Goal: Task Accomplishment & Management: Complete application form

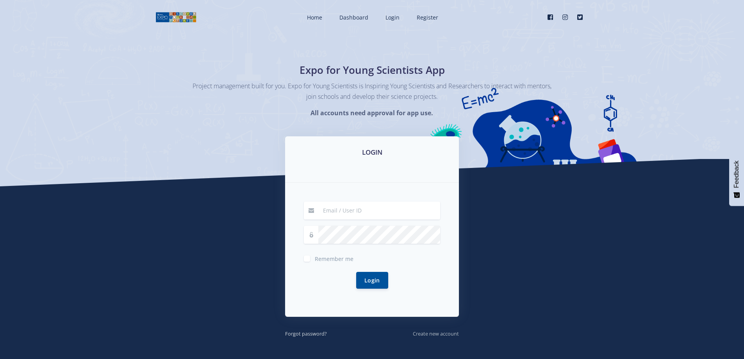
click at [443, 335] on small "Create new account" at bounding box center [436, 333] width 46 height 7
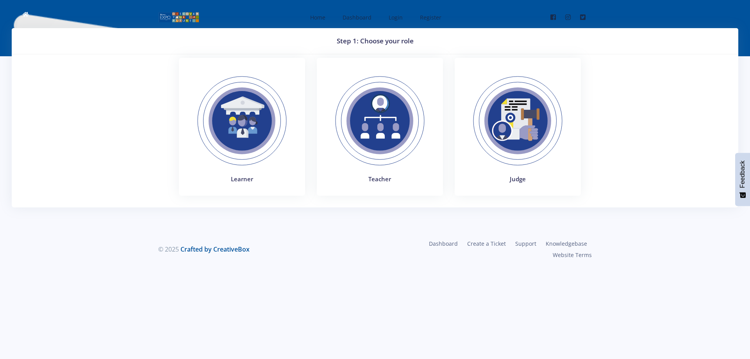
click at [240, 142] on img at bounding box center [241, 120] width 107 height 107
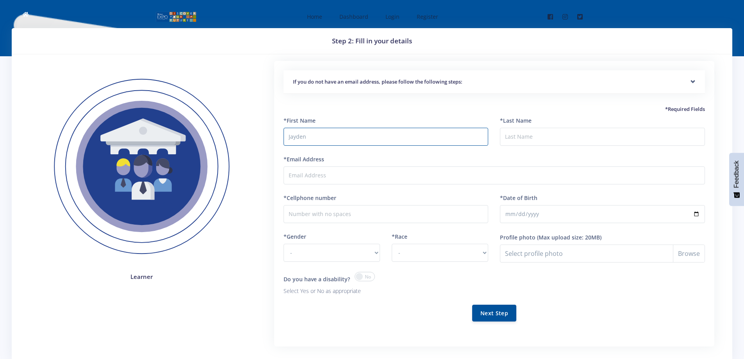
type input "Jayden"
click at [583, 134] on input "*Last Name" at bounding box center [602, 137] width 205 height 18
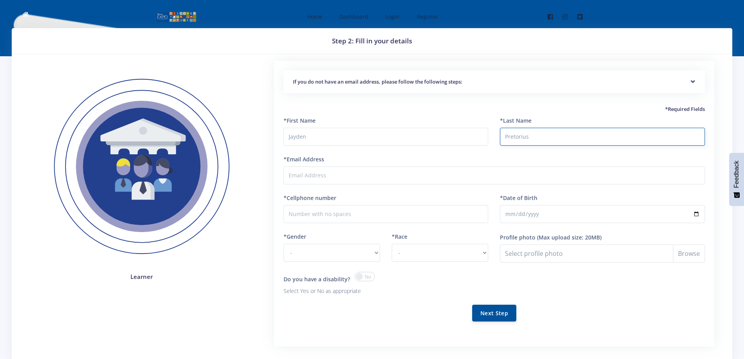
type input "Pretorius"
click at [351, 166] on div "*Email Address" at bounding box center [495, 169] width 422 height 29
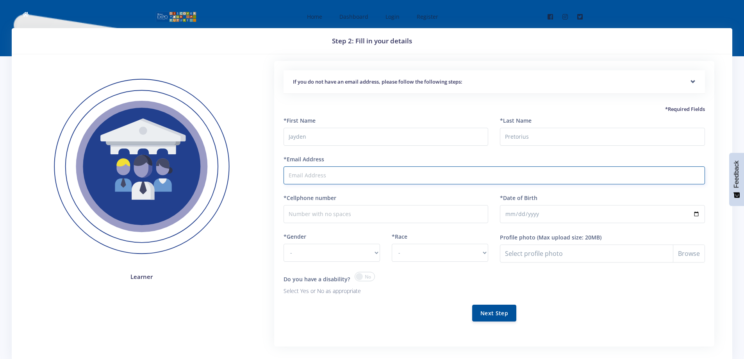
click at [352, 179] on input "*Email Address" at bounding box center [495, 175] width 422 height 18
type input "[EMAIL_ADDRESS][DOMAIN_NAME]"
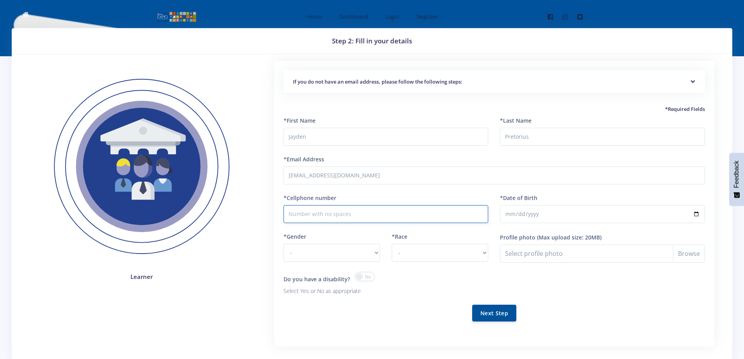
click at [352, 216] on input "*Cellphone number" at bounding box center [386, 214] width 205 height 18
type input "0747863363"
click at [342, 243] on div "*Gender - Male Female" at bounding box center [332, 246] width 97 height 29
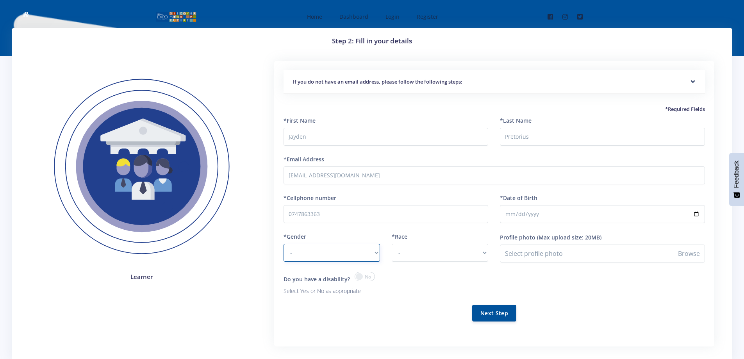
click at [340, 251] on select "- Male Female" at bounding box center [332, 253] width 97 height 18
select select "M"
click at [284, 244] on select "- Male Female" at bounding box center [332, 253] width 97 height 18
click at [416, 247] on select "- African Asian Coloured Indian White Other" at bounding box center [440, 253] width 97 height 18
select select "White"
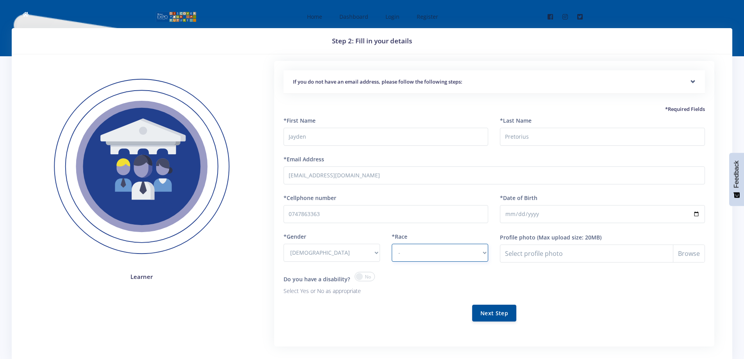
click at [392, 244] on select "- African Asian Coloured Indian White Other" at bounding box center [440, 253] width 97 height 18
click at [697, 212] on input "*Date of Birth" at bounding box center [602, 214] width 205 height 18
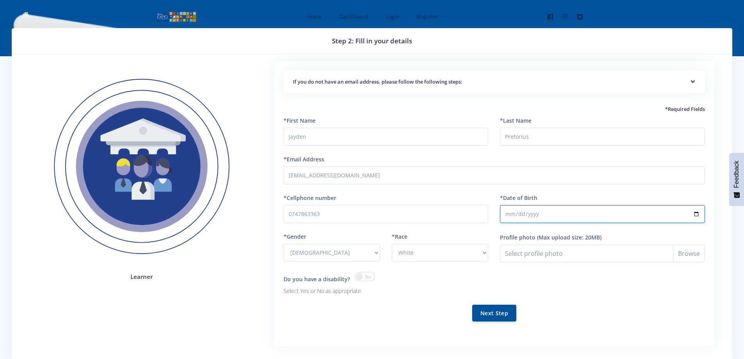
type input "2008-02-28"
click at [562, 246] on input "Profile photo" at bounding box center [602, 254] width 205 height 18
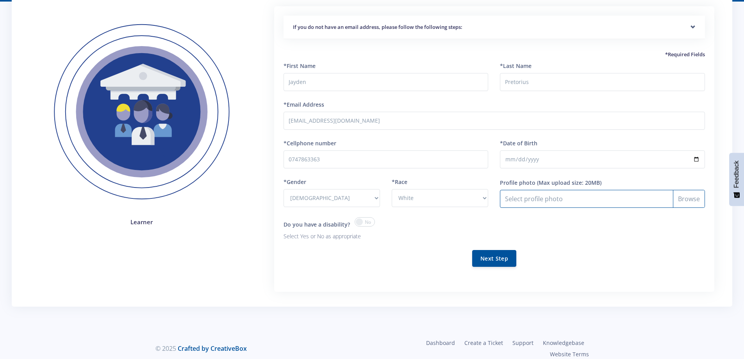
scroll to position [63, 0]
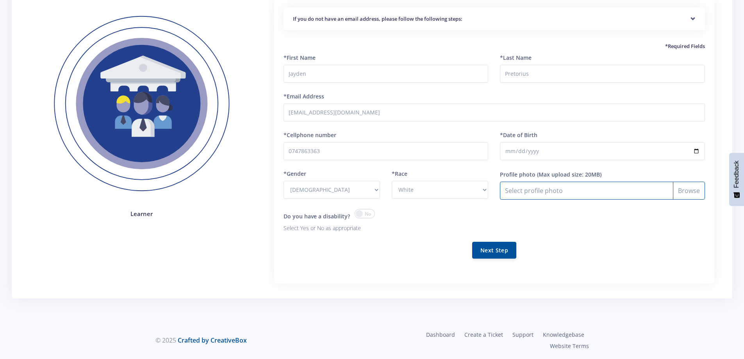
click at [685, 187] on input "Profile photo" at bounding box center [602, 191] width 205 height 18
type input "C:\fakepath\Profile Picture.jpg"
click at [684, 192] on input "Profile photo" at bounding box center [602, 191] width 205 height 18
type input "C:\fakepath\Profile Picture.jpg"
click at [686, 190] on input "Profile photo" at bounding box center [602, 191] width 205 height 18
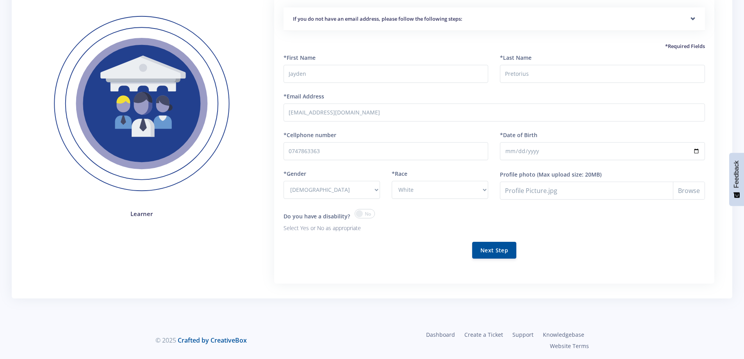
click at [423, 253] on div "Next Step" at bounding box center [495, 250] width 422 height 17
click at [363, 216] on span at bounding box center [365, 213] width 20 height 9
click at [0, 0] on input "checkbox" at bounding box center [0, 0] width 0 height 0
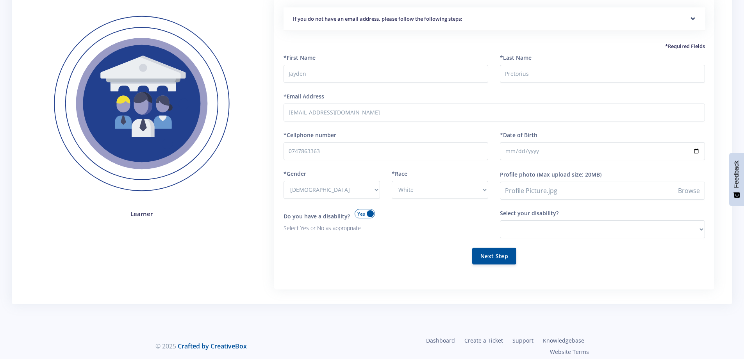
click at [363, 216] on span at bounding box center [365, 213] width 20 height 9
click at [0, 0] on input "checkbox" at bounding box center [0, 0] width 0 height 0
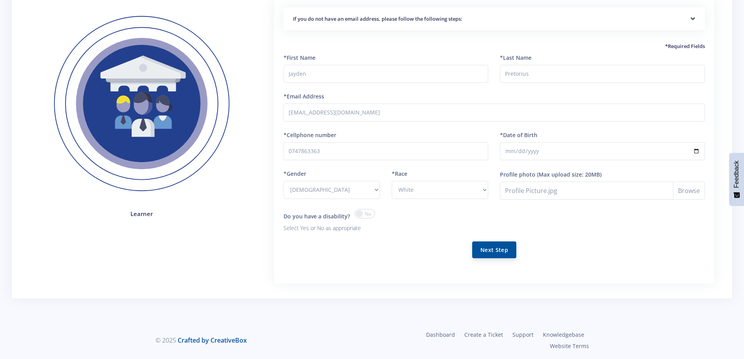
click at [495, 254] on button "Next Step" at bounding box center [494, 249] width 44 height 17
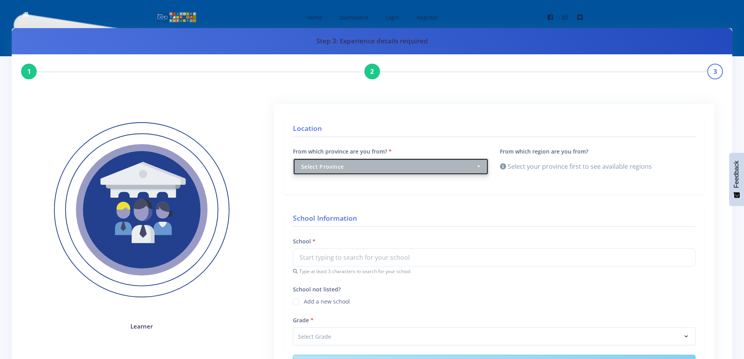
click at [374, 168] on div "Select Province" at bounding box center [388, 167] width 175 height 8
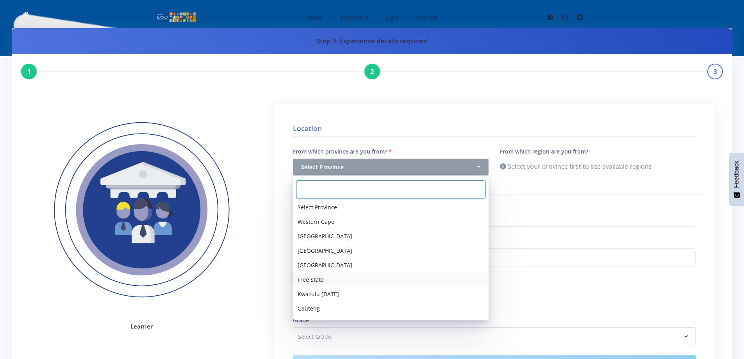
scroll to position [27, 0]
click at [350, 310] on link "Mpumalanga" at bounding box center [391, 310] width 196 height 14
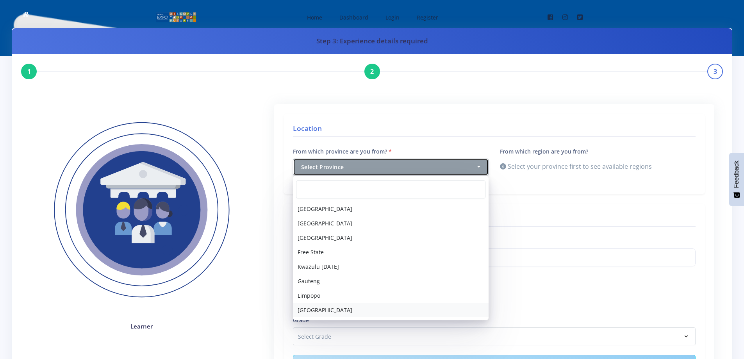
select select "9"
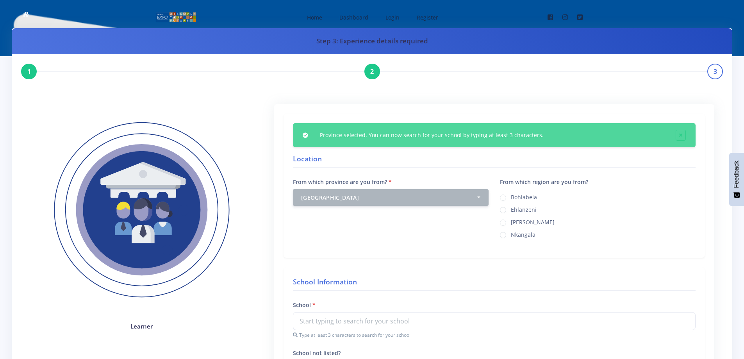
click at [507, 197] on div "Bohlabela" at bounding box center [598, 196] width 196 height 9
click at [511, 197] on label "Bohlabela" at bounding box center [524, 196] width 26 height 6
click at [511, 197] on input "Bohlabela" at bounding box center [513, 194] width 5 height 5
radio input "true"
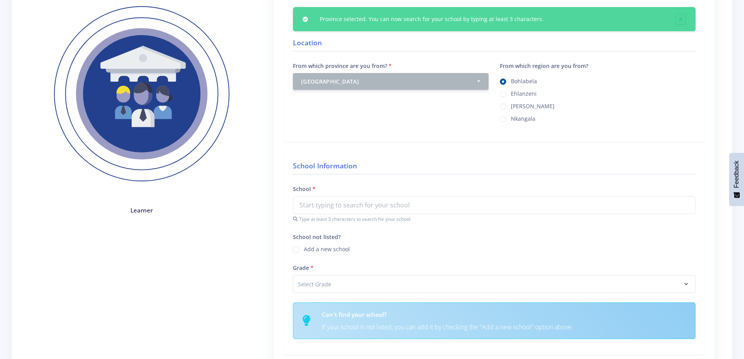
scroll to position [117, 0]
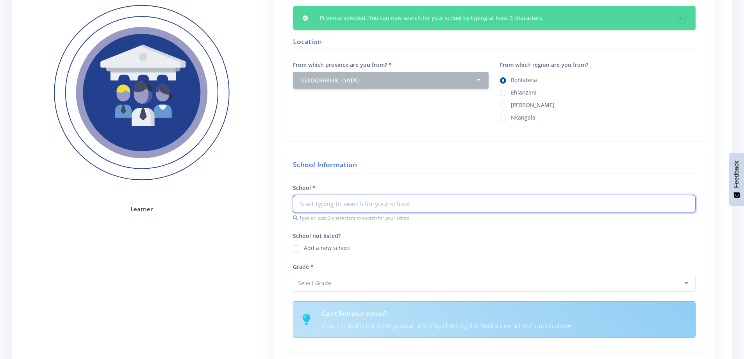
click at [329, 207] on input "text" at bounding box center [494, 204] width 403 height 18
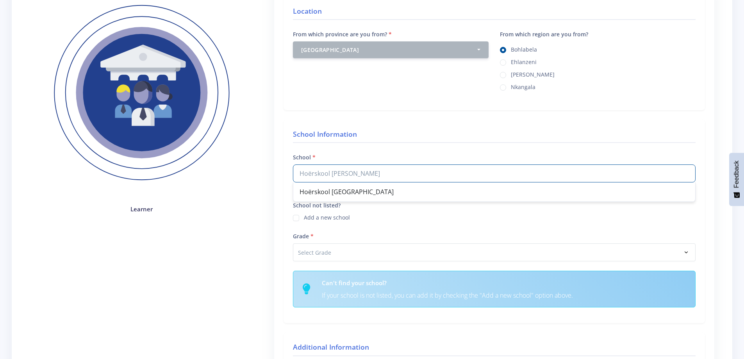
click at [345, 192] on div "Hoërskool Lydenburg" at bounding box center [494, 191] width 402 height 19
type input "Hoërskool Lydenburg"
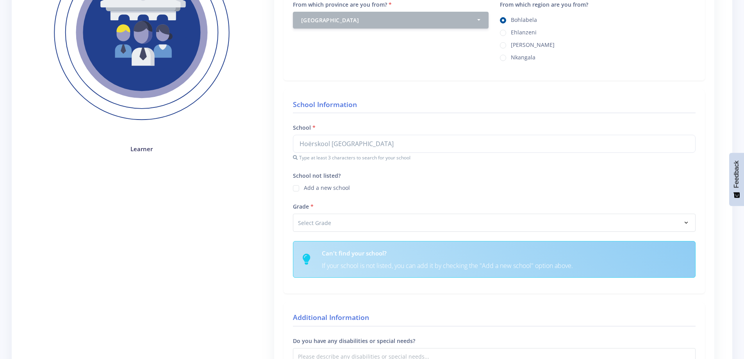
scroll to position [195, 0]
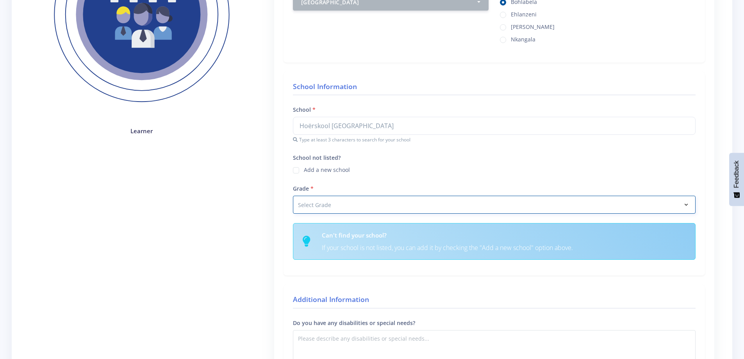
click at [329, 206] on select "Select Grade Grade 4 Grade 5 Grade 6 Grade 7" at bounding box center [494, 205] width 403 height 18
click at [534, 205] on select "Select Grade Grade 4 Grade 5 Grade 6 Grade 7" at bounding box center [494, 205] width 403 height 18
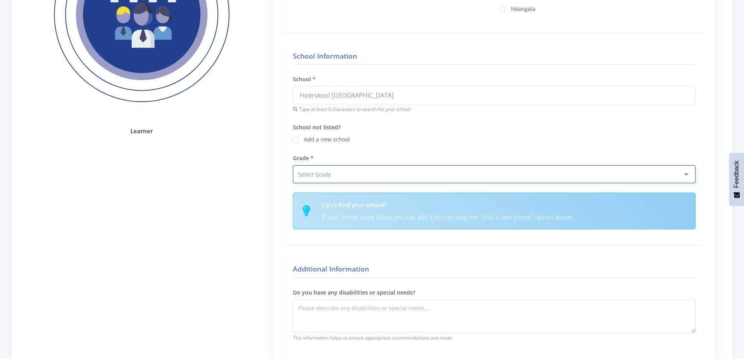
select select "Grade 11"
click at [293, 165] on select "Select Grade Grade 4 Grade 5 Grade 6 Grade 7" at bounding box center [494, 174] width 403 height 18
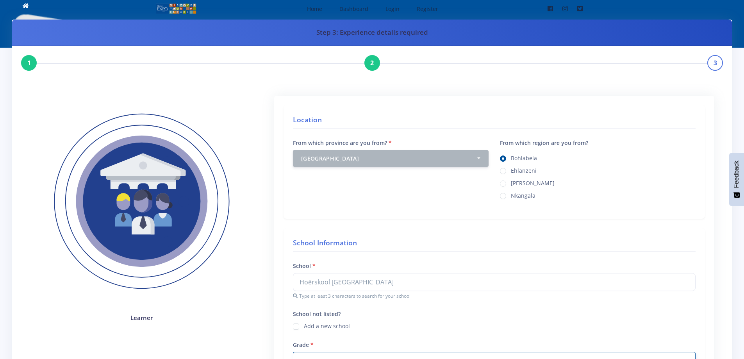
scroll to position [0, 0]
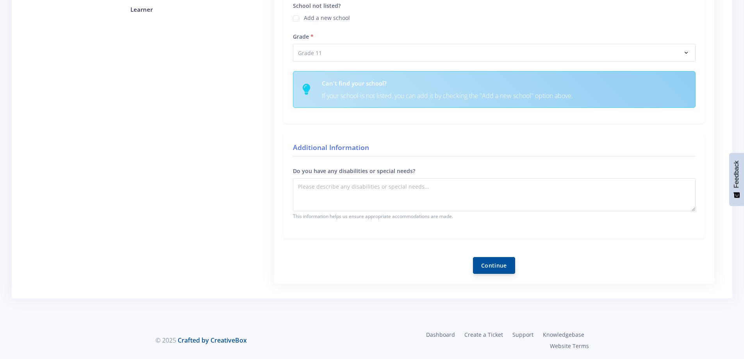
click at [493, 265] on button "Continue" at bounding box center [494, 265] width 42 height 17
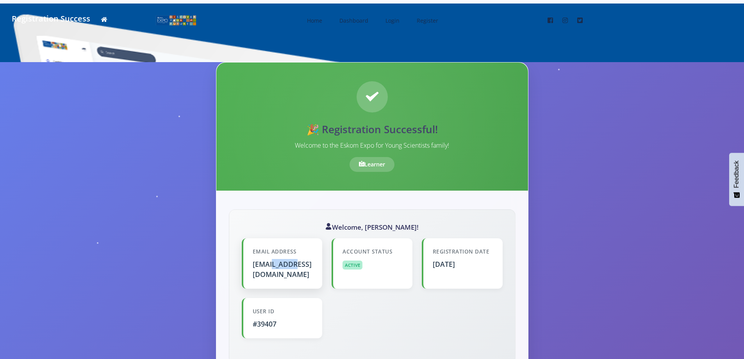
drag, startPoint x: 269, startPoint y: 265, endPoint x: 325, endPoint y: 262, distance: 55.6
click at [305, 262] on div "[EMAIL_ADDRESS][DOMAIN_NAME]" at bounding box center [283, 269] width 61 height 21
click at [313, 262] on div "[EMAIL_ADDRESS][DOMAIN_NAME]" at bounding box center [283, 269] width 61 height 21
drag, startPoint x: 377, startPoint y: 246, endPoint x: 403, endPoint y: 244, distance: 25.9
click at [386, 245] on div "Account Status Active" at bounding box center [372, 263] width 81 height 50
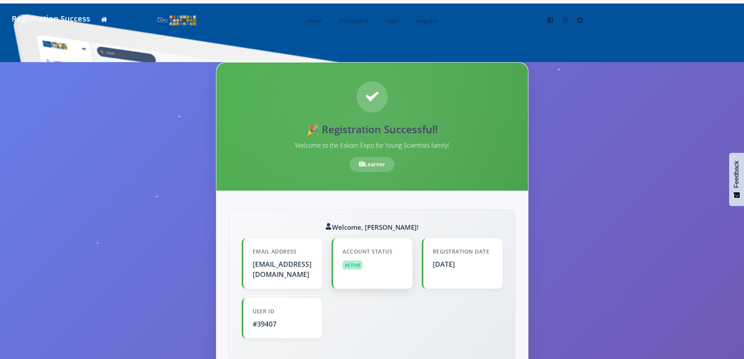
click at [403, 244] on div "Account Status Active" at bounding box center [372, 263] width 81 height 50
drag, startPoint x: 440, startPoint y: 246, endPoint x: 478, endPoint y: 248, distance: 38.7
click at [468, 248] on div "Registration Date Aug 19, 2025" at bounding box center [462, 263] width 81 height 50
click at [478, 248] on div "Registration Date" at bounding box center [463, 252] width 61 height 8
click at [452, 264] on div "Aug 19, 2025" at bounding box center [463, 264] width 61 height 10
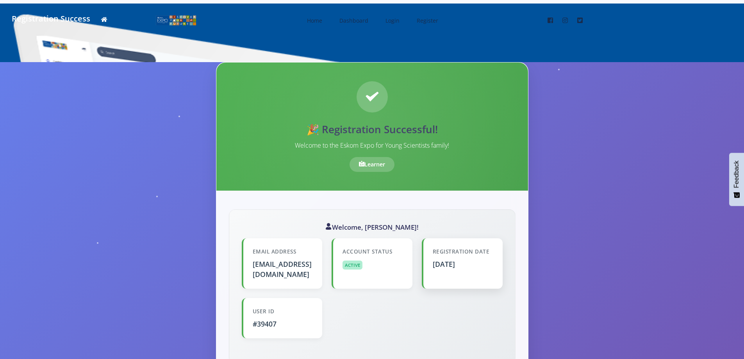
drag, startPoint x: 452, startPoint y: 264, endPoint x: 476, endPoint y: 263, distance: 24.2
click at [463, 264] on div "Aug 19, 2025" at bounding box center [463, 264] width 61 height 10
click at [476, 263] on div "Aug 19, 2025" at bounding box center [463, 264] width 61 height 10
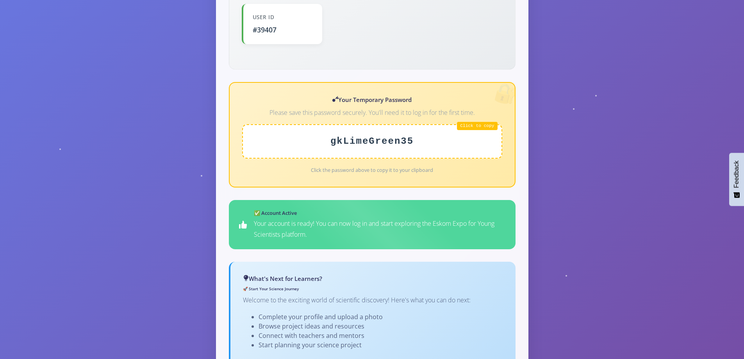
scroll to position [234, 0]
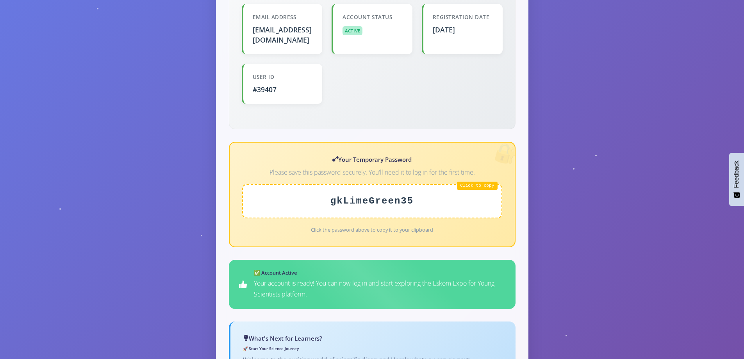
click at [383, 193] on div "gkLimeGreen35" at bounding box center [372, 201] width 260 height 34
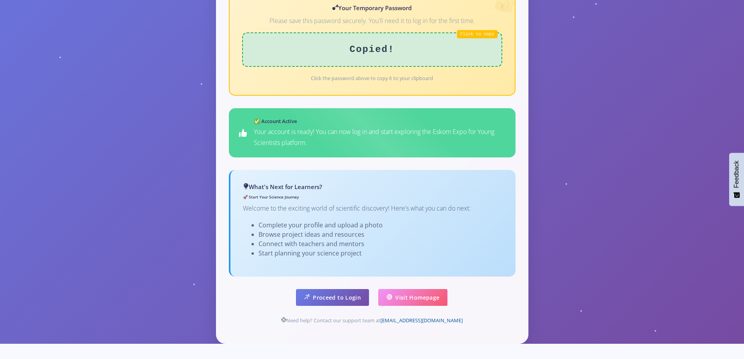
scroll to position [391, 0]
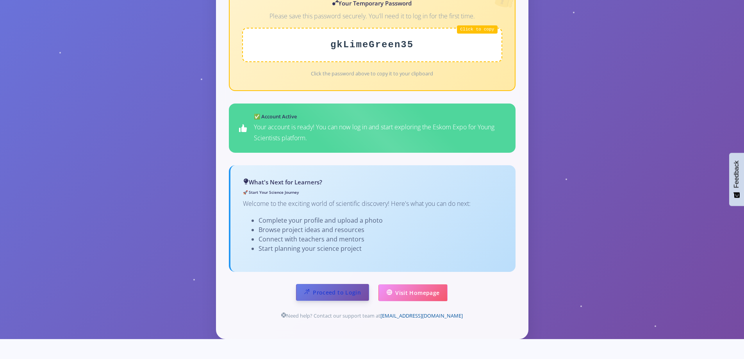
click at [345, 284] on link "Proceed to Login" at bounding box center [332, 292] width 73 height 17
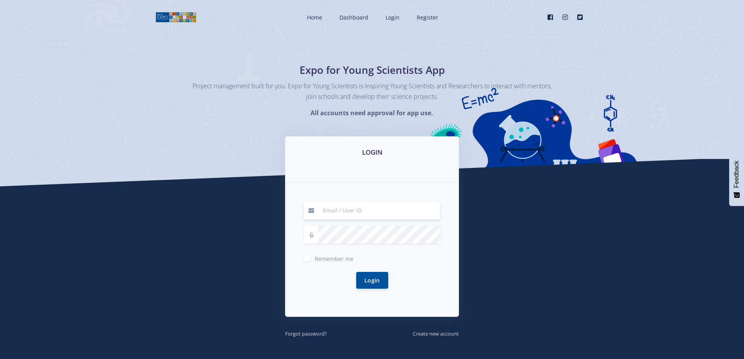
click at [347, 212] on input at bounding box center [379, 211] width 122 height 18
type input "[EMAIL_ADDRESS][DOMAIN_NAME]"
click at [325, 259] on span "Remember me" at bounding box center [334, 258] width 39 height 7
click at [320, 258] on input "Remember me" at bounding box center [317, 255] width 5 height 5
checkbox input "true"
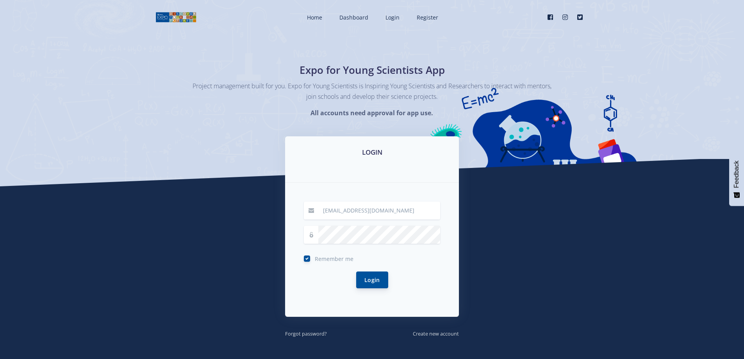
click at [369, 281] on button "Login" at bounding box center [372, 280] width 32 height 17
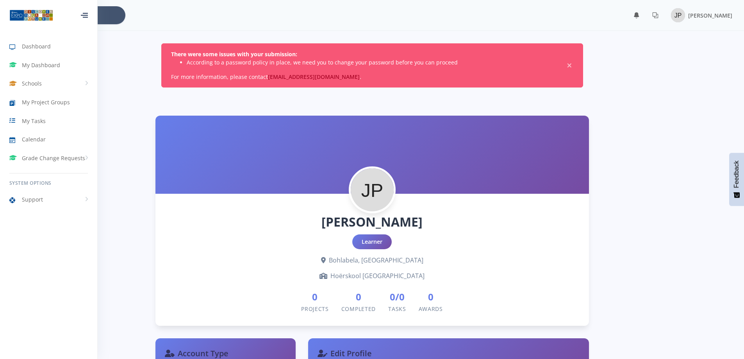
scroll to position [6, 6]
click at [289, 60] on li "According to a password policy in place, we need you to change your password be…" at bounding box center [371, 62] width 368 height 8
click at [279, 62] on li "According to a password policy in place, we need you to change your password be…" at bounding box center [371, 62] width 368 height 8
click at [234, 59] on li "According to a password policy in place, we need you to change your password be…" at bounding box center [371, 62] width 368 height 8
drag, startPoint x: 204, startPoint y: 51, endPoint x: 297, endPoint y: 56, distance: 92.7
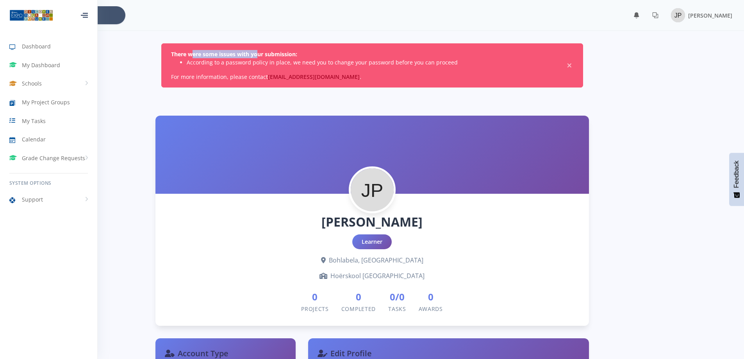
click at [260, 52] on strong "There were some issues with your submission:" at bounding box center [234, 53] width 126 height 7
click at [516, 68] on div "There were some issues with your submission: According to a password policy in …" at bounding box center [372, 65] width 422 height 44
drag, startPoint x: 410, startPoint y: 62, endPoint x: 343, endPoint y: 58, distance: 66.5
click at [387, 61] on li "According to a password policy in place, we need you to change your password be…" at bounding box center [371, 62] width 368 height 8
drag, startPoint x: 343, startPoint y: 58, endPoint x: 334, endPoint y: 57, distance: 9.4
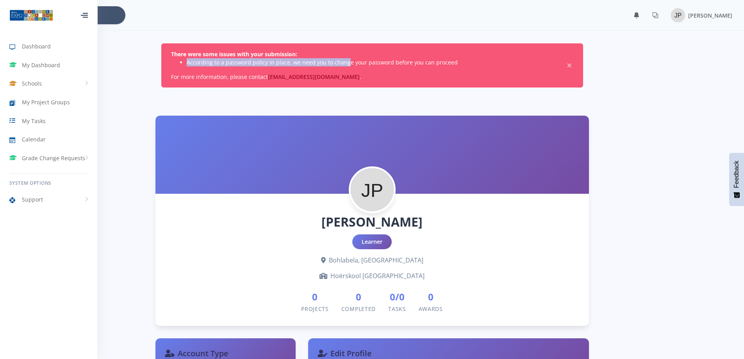
click at [340, 58] on div "There were some issues with your submission: According to a password policy in …" at bounding box center [372, 65] width 422 height 44
click at [181, 75] on div "There were some issues with your submission: According to a password policy in …" at bounding box center [372, 65] width 422 height 44
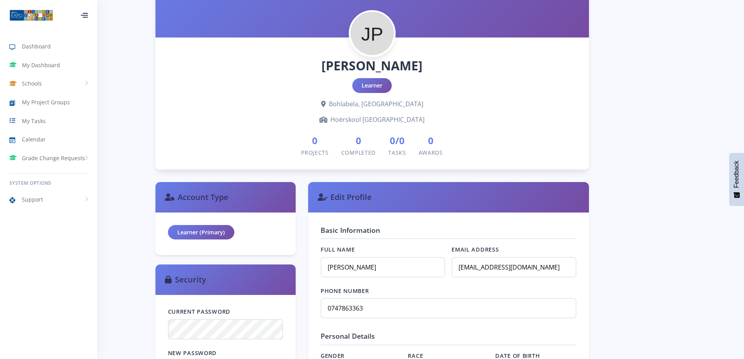
scroll to position [0, 0]
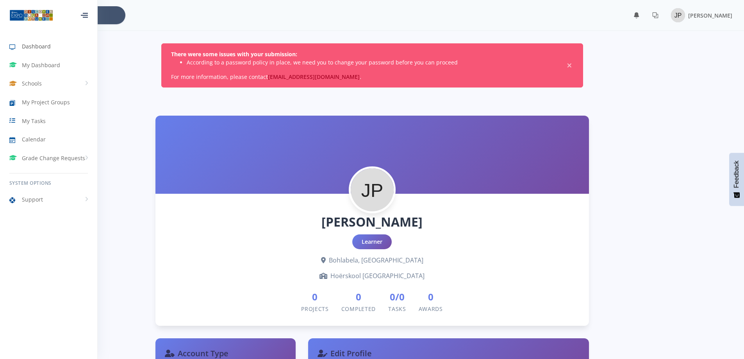
click at [41, 49] on span "Dashboard" at bounding box center [36, 46] width 29 height 8
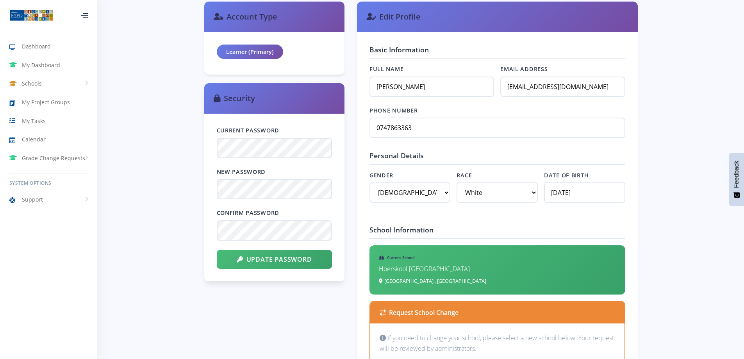
scroll to position [352, 0]
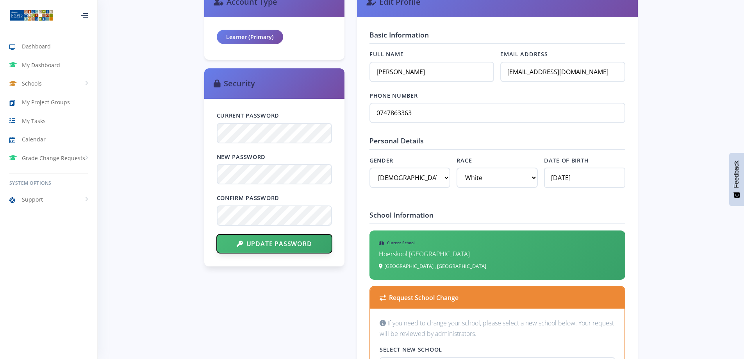
click at [287, 246] on button "Update Password" at bounding box center [274, 243] width 115 height 19
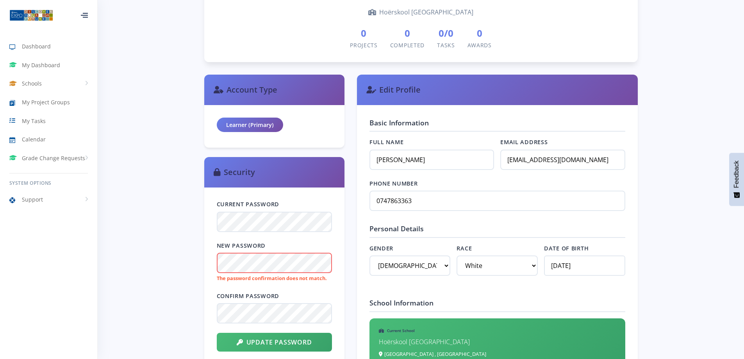
scroll to position [274, 0]
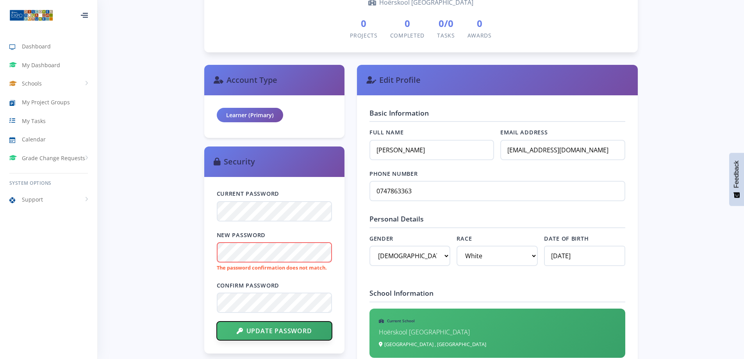
click at [295, 339] on button "Update Password" at bounding box center [274, 331] width 115 height 19
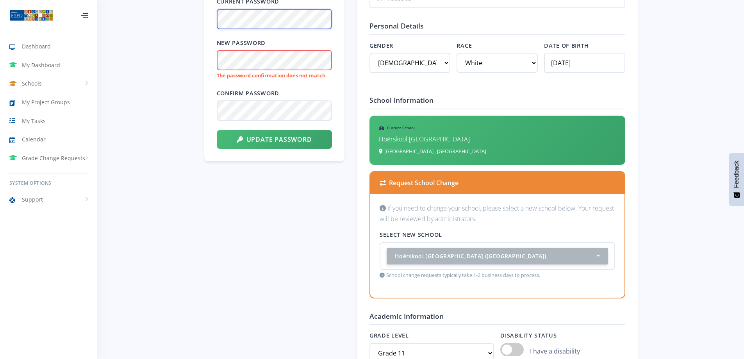
scroll to position [469, 0]
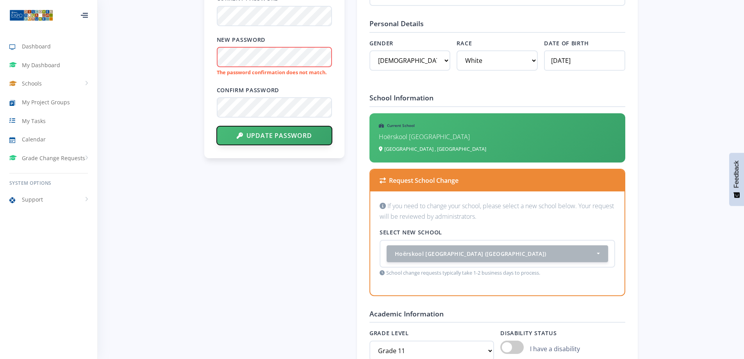
click at [298, 139] on button "Update Password" at bounding box center [274, 135] width 115 height 19
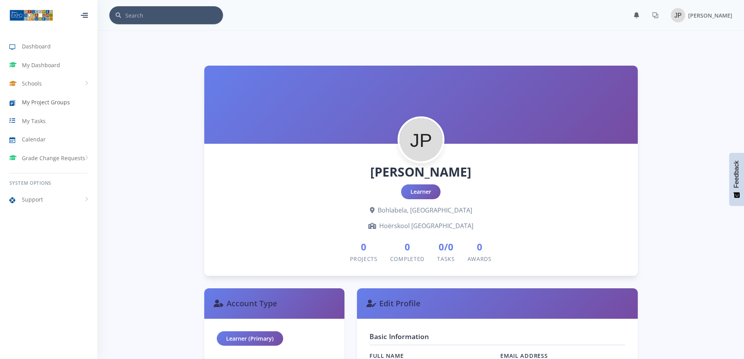
click at [37, 104] on span "My Project Groups" at bounding box center [46, 102] width 48 height 8
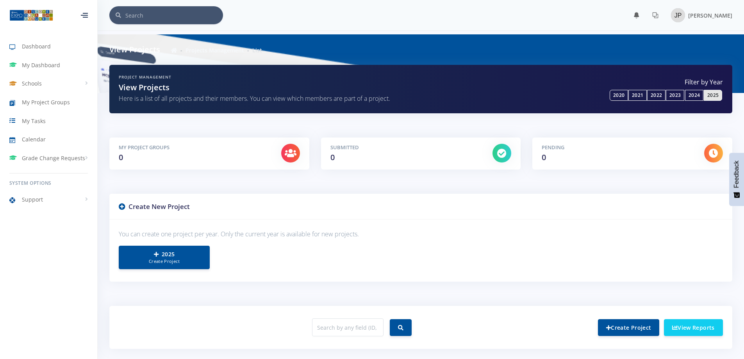
scroll to position [6, 6]
click at [176, 252] on link "2025 Create Project" at bounding box center [164, 256] width 91 height 23
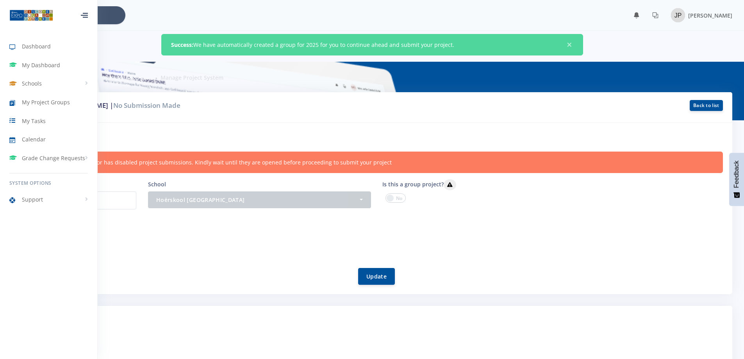
click at [146, 115] on div "Project by: [PERSON_NAME] | No Submission Made Back to list" at bounding box center [372, 107] width 721 height 30
click at [143, 140] on h6 "Project information" at bounding box center [372, 137] width 702 height 10
click at [710, 102] on link "Back to list" at bounding box center [706, 105] width 33 height 11
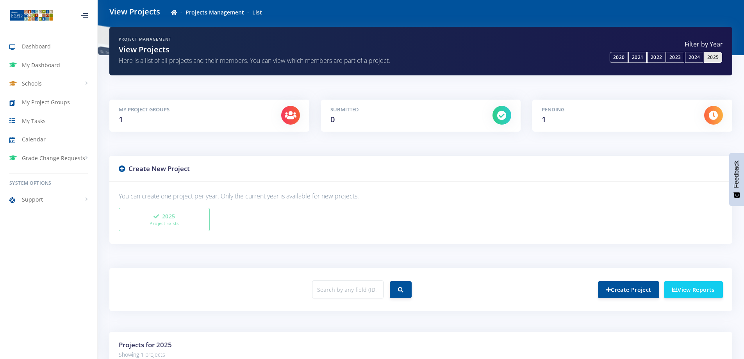
scroll to position [39, 0]
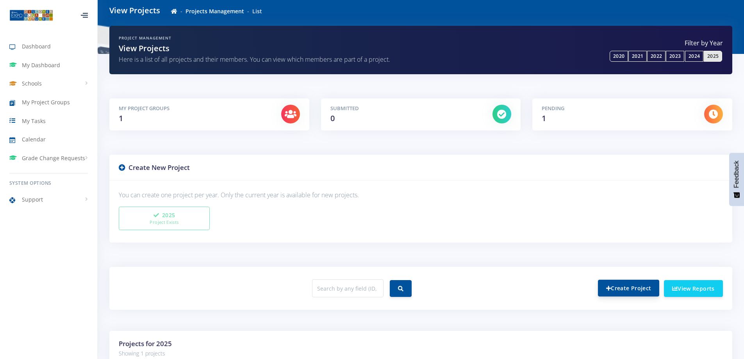
click at [621, 290] on link "Create Project" at bounding box center [628, 288] width 61 height 17
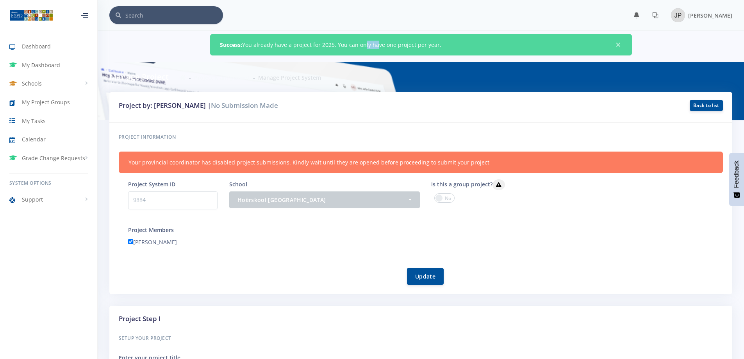
drag, startPoint x: 364, startPoint y: 45, endPoint x: 379, endPoint y: 46, distance: 15.3
click at [377, 46] on div "Success: You already have a project for 2025. You can only have one project per…" at bounding box center [421, 44] width 422 height 21
click at [384, 46] on div "Success: You already have a project for 2025. You can only have one project per…" at bounding box center [421, 44] width 422 height 21
drag, startPoint x: 360, startPoint y: 47, endPoint x: 317, endPoint y: 47, distance: 43.4
click at [346, 47] on div "Success: You already have a project for 2025. You can only have one project per…" at bounding box center [421, 44] width 422 height 21
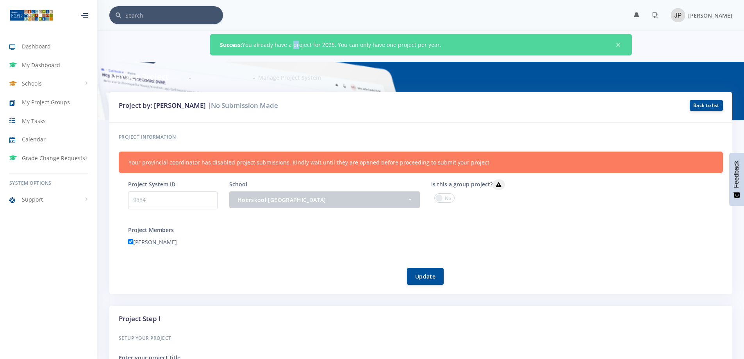
drag, startPoint x: 296, startPoint y: 47, endPoint x: 277, endPoint y: 47, distance: 19.1
click at [290, 47] on div "Success: You already have a project for 2025. You can only have one project per…" at bounding box center [421, 44] width 422 height 21
click at [270, 48] on div "Success: You already have a project for 2025. You can only have one project per…" at bounding box center [421, 44] width 422 height 21
drag, startPoint x: 255, startPoint y: 48, endPoint x: 326, endPoint y: 55, distance: 71.5
click at [325, 55] on div "Success: You already have a project for 2025. You can only have one project per…" at bounding box center [421, 44] width 422 height 21
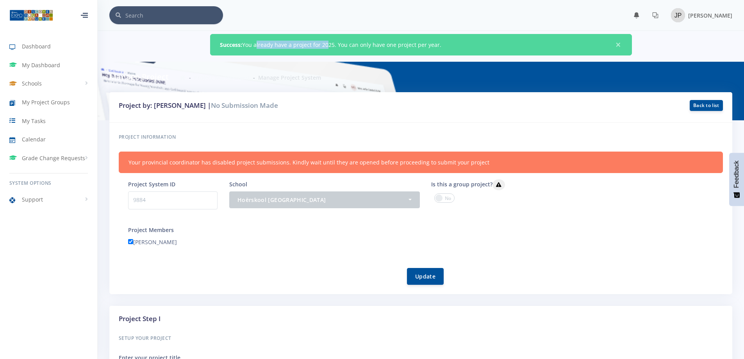
click at [327, 55] on div "Success: You already have a project for 2025. You can only have one project per…" at bounding box center [421, 44] width 422 height 21
drag, startPoint x: 355, startPoint y: 49, endPoint x: 378, endPoint y: 47, distance: 23.1
click at [366, 48] on div "Success: You already have a project for 2025. You can only have one project per…" at bounding box center [421, 44] width 422 height 21
click at [399, 45] on div "Success: You already have a project for 2025. You can only have one project per…" at bounding box center [421, 44] width 422 height 21
click at [404, 44] on div "Success: You already have a project for 2025. You can only have one project per…" at bounding box center [421, 44] width 422 height 21
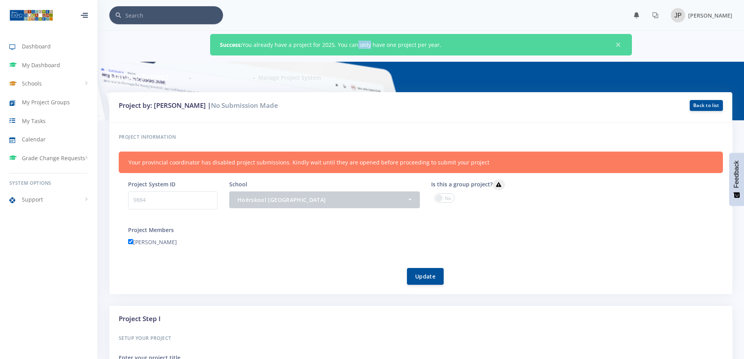
drag, startPoint x: 352, startPoint y: 40, endPoint x: 324, endPoint y: 39, distance: 27.8
click at [347, 40] on div "Success: You already have a project for 2025. You can only have one project per…" at bounding box center [421, 44] width 422 height 21
drag, startPoint x: 324, startPoint y: 39, endPoint x: 301, endPoint y: 39, distance: 22.7
click at [314, 39] on div "Success: You already have a project for 2025. You can only have one project per…" at bounding box center [421, 44] width 422 height 21
click at [300, 39] on div "Success: You already have a project for 2025. You can only have one project per…" at bounding box center [421, 44] width 422 height 21
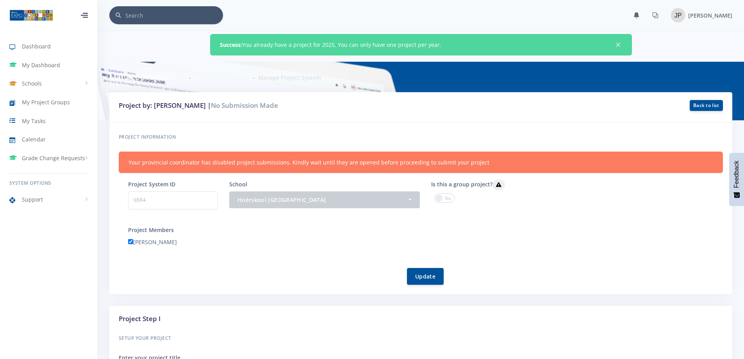
click at [252, 46] on div "Success: You already have a project for 2025. You can only have one project per…" at bounding box center [421, 44] width 422 height 21
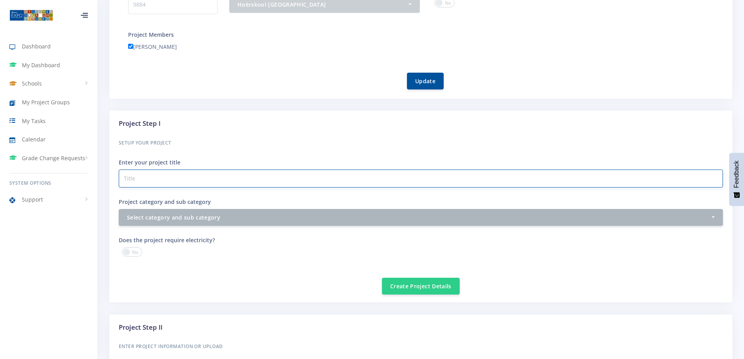
click at [167, 178] on input "Project category and sub category" at bounding box center [421, 179] width 604 height 18
type input "The Resource Race: Peace or War?"
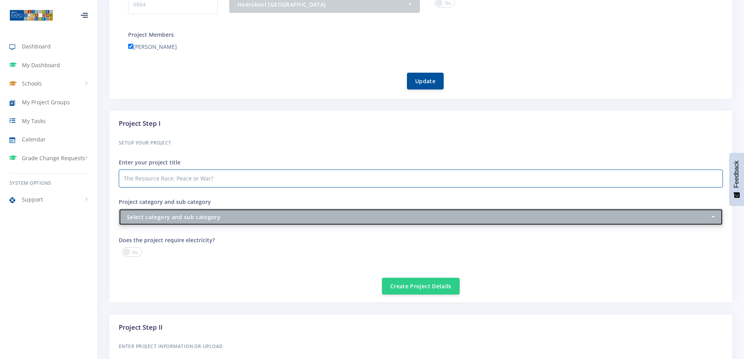
click at [197, 222] on button "Select category and sub category" at bounding box center [421, 217] width 604 height 17
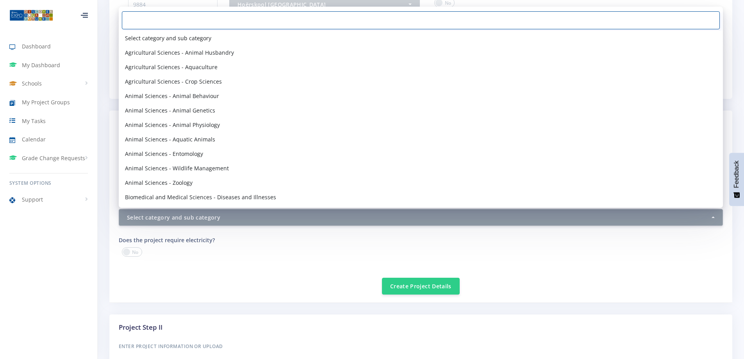
click at [172, 19] on input "Search" at bounding box center [421, 20] width 598 height 18
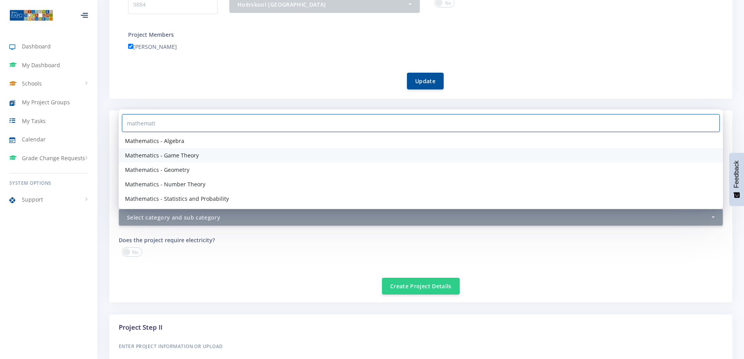
type input "mathemati"
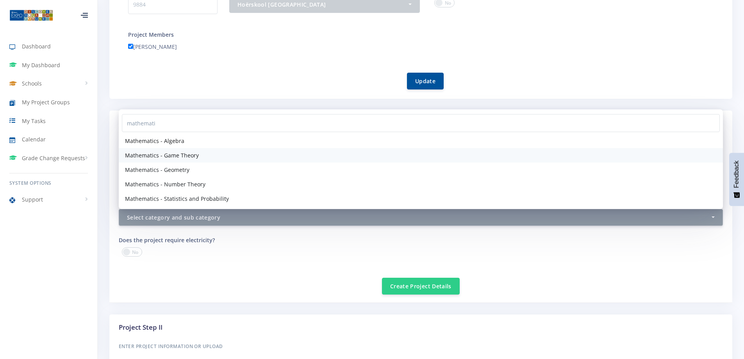
click at [181, 152] on span "Mathematics - Game Theory" at bounding box center [162, 155] width 74 height 8
select select "54"
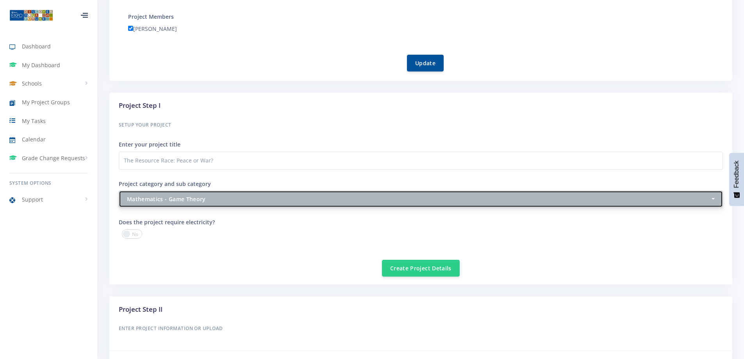
scroll to position [274, 0]
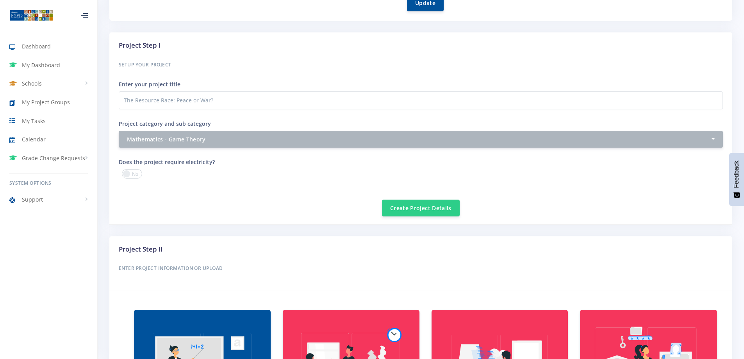
click at [127, 173] on span at bounding box center [132, 173] width 20 height 9
click at [0, 0] on input "checkbox" at bounding box center [0, 0] width 0 height 0
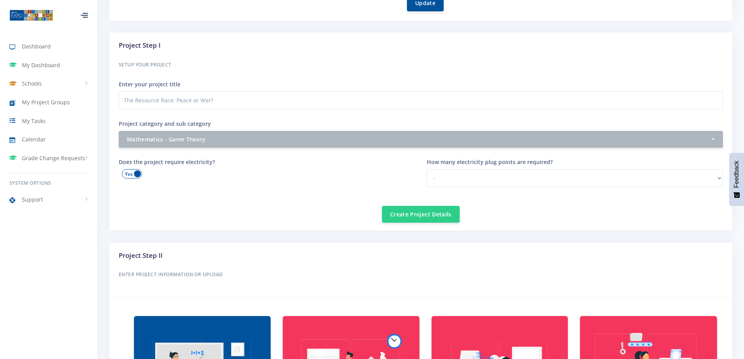
click at [127, 173] on span at bounding box center [132, 173] width 20 height 9
click at [0, 0] on input "checkbox" at bounding box center [0, 0] width 0 height 0
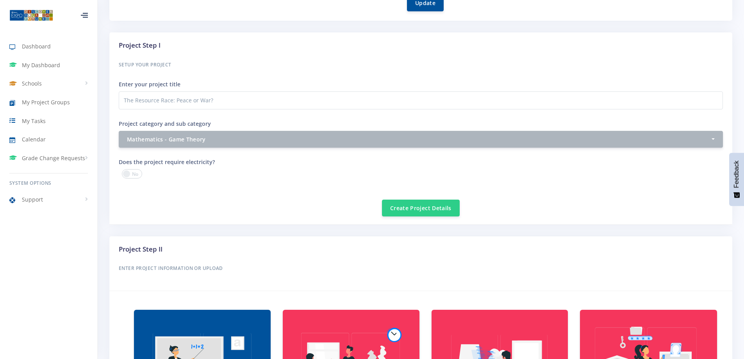
click at [127, 173] on span at bounding box center [132, 173] width 20 height 9
click at [0, 0] on input "checkbox" at bounding box center [0, 0] width 0 height 0
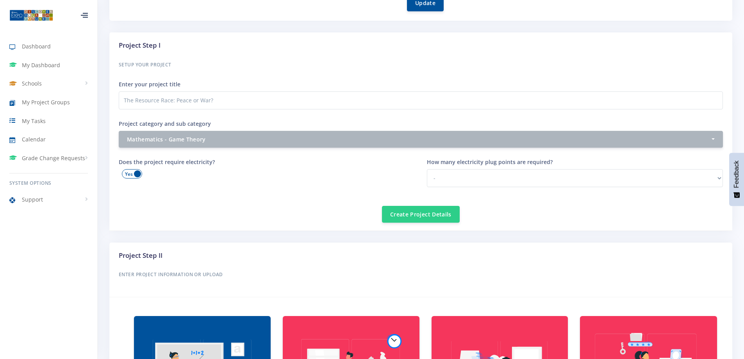
click at [127, 173] on span at bounding box center [132, 173] width 20 height 9
click at [0, 0] on input "checkbox" at bounding box center [0, 0] width 0 height 0
click at [127, 173] on span at bounding box center [132, 173] width 20 height 9
click at [0, 0] on input "checkbox" at bounding box center [0, 0] width 0 height 0
click at [127, 173] on span at bounding box center [132, 173] width 20 height 9
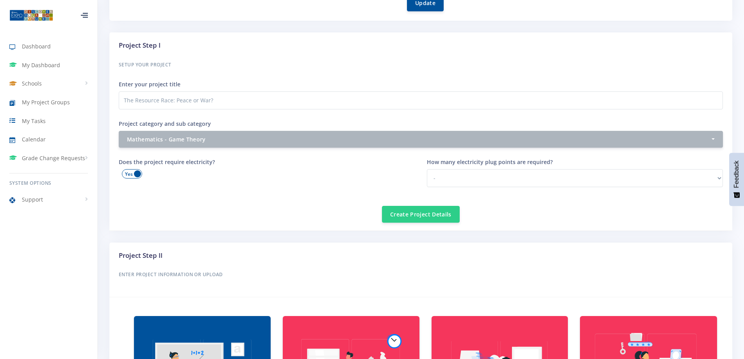
click at [0, 0] on input "checkbox" at bounding box center [0, 0] width 0 height 0
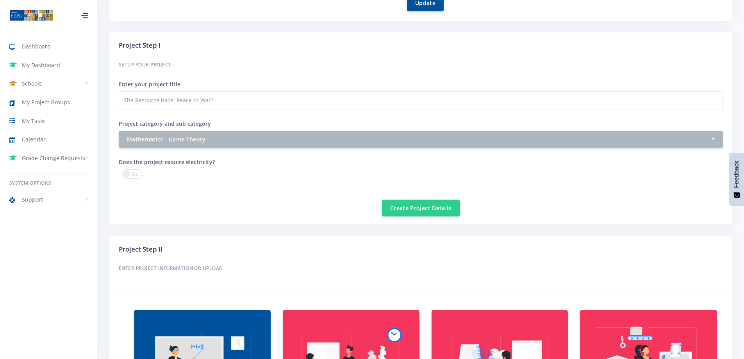
click at [127, 173] on span at bounding box center [132, 173] width 20 height 9
click at [0, 0] on input "checkbox" at bounding box center [0, 0] width 0 height 0
click at [127, 173] on span at bounding box center [132, 173] width 20 height 9
click at [0, 0] on input "checkbox" at bounding box center [0, 0] width 0 height 0
click at [127, 173] on span at bounding box center [132, 173] width 20 height 9
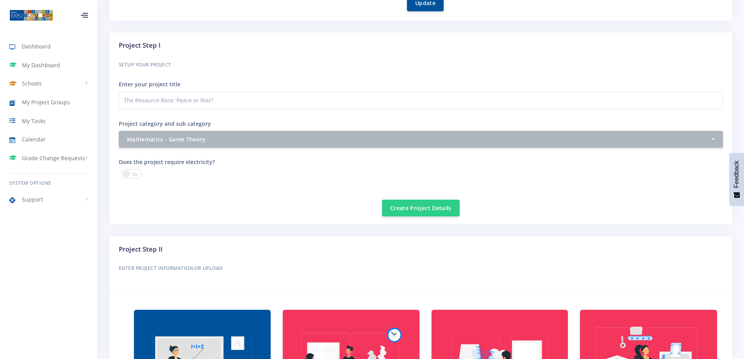
click at [0, 0] on input "checkbox" at bounding box center [0, 0] width 0 height 0
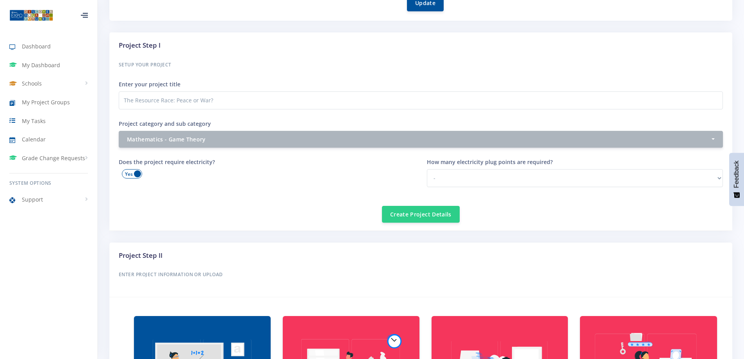
click at [127, 173] on span at bounding box center [132, 173] width 20 height 9
click at [0, 0] on input "checkbox" at bounding box center [0, 0] width 0 height 0
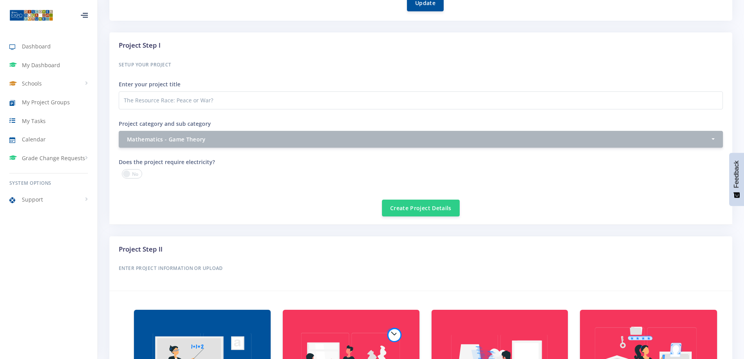
click at [127, 173] on span at bounding box center [132, 173] width 20 height 9
click at [0, 0] on input "checkbox" at bounding box center [0, 0] width 0 height 0
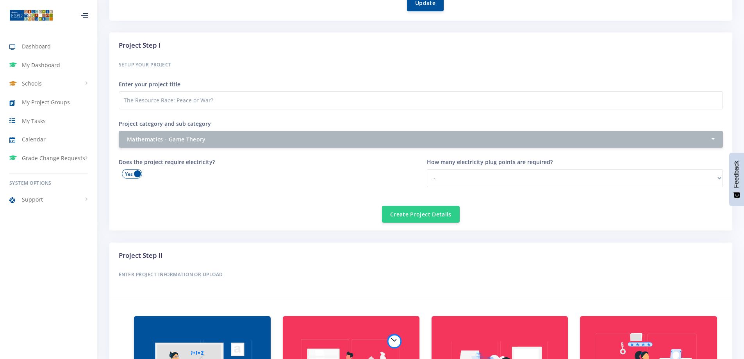
click at [127, 173] on span at bounding box center [132, 173] width 20 height 9
click at [0, 0] on input "checkbox" at bounding box center [0, 0] width 0 height 0
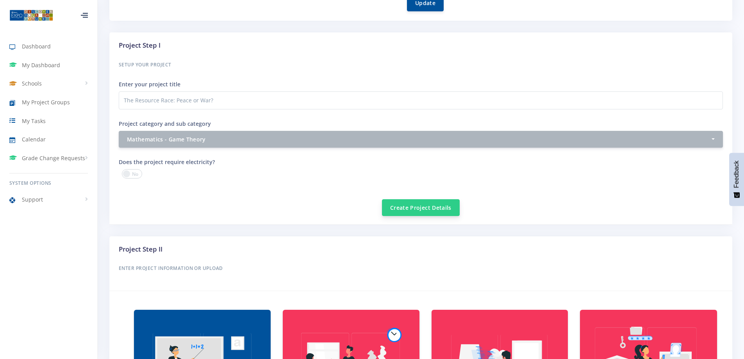
click at [404, 207] on button "Create Project Details" at bounding box center [421, 207] width 78 height 17
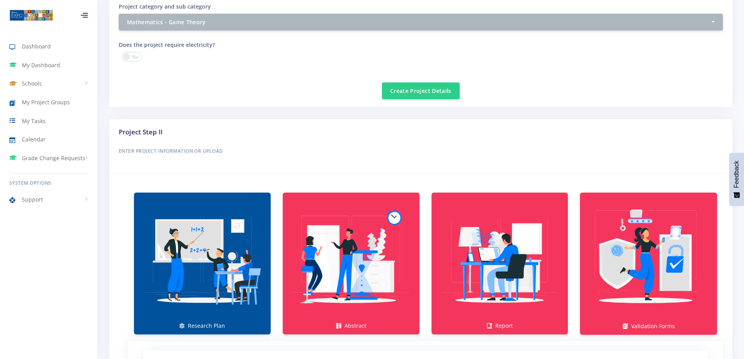
scroll to position [416, 0]
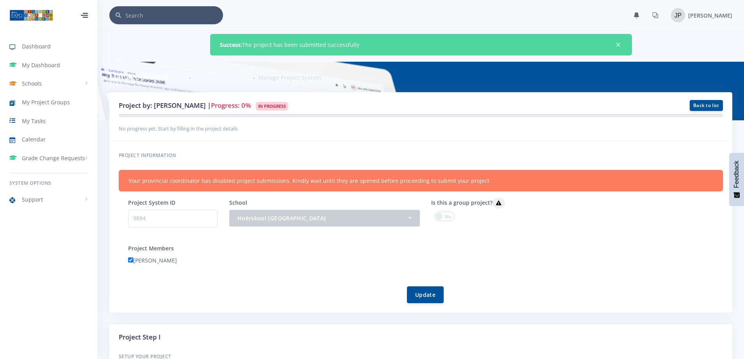
drag, startPoint x: 196, startPoint y: 129, endPoint x: 236, endPoint y: 129, distance: 39.9
click at [217, 129] on small "No progress yet. Start by filling in the project details" at bounding box center [178, 128] width 119 height 7
click at [236, 129] on small "No progress yet. Start by filling in the project details" at bounding box center [178, 128] width 119 height 7
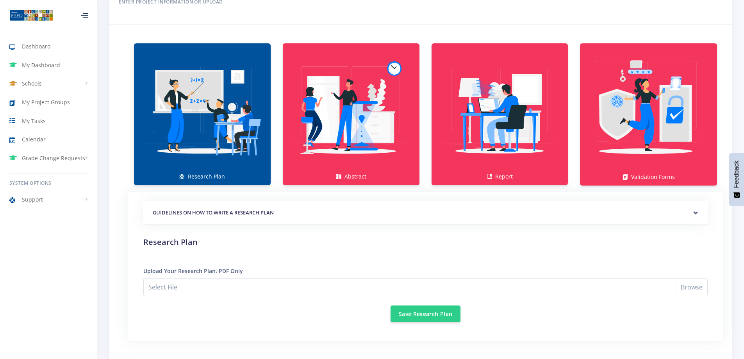
scroll to position [501, 0]
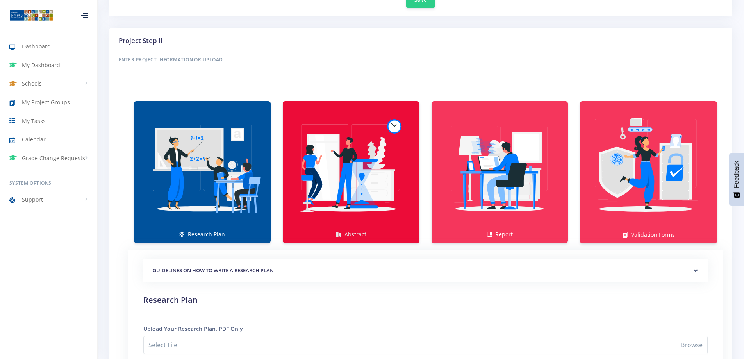
click at [358, 178] on img at bounding box center [351, 168] width 124 height 124
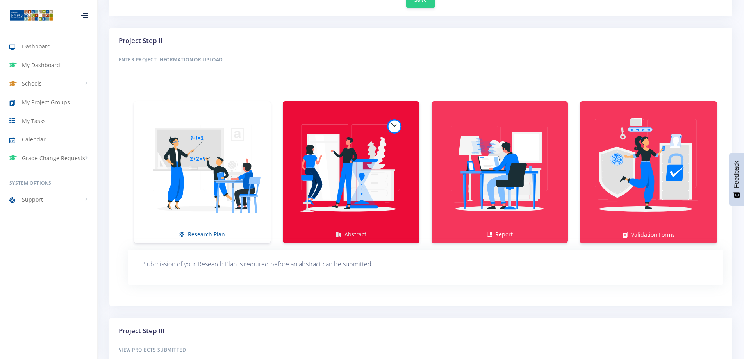
click at [331, 178] on img at bounding box center [351, 168] width 124 height 124
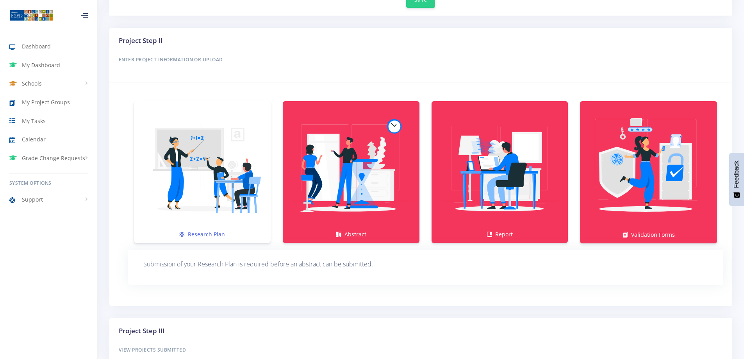
click at [212, 180] on img at bounding box center [202, 168] width 124 height 124
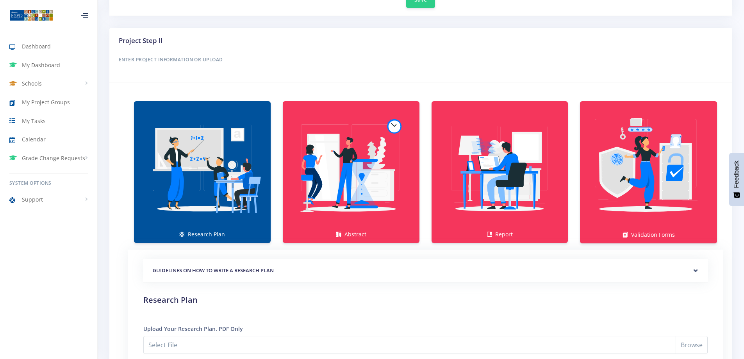
drag, startPoint x: 212, startPoint y: 180, endPoint x: 162, endPoint y: 70, distance: 121.2
click at [162, 70] on div "Project Step II Enter Project Information or Upload" at bounding box center [421, 55] width 616 height 39
